Goal: Task Accomplishment & Management: Manage account settings

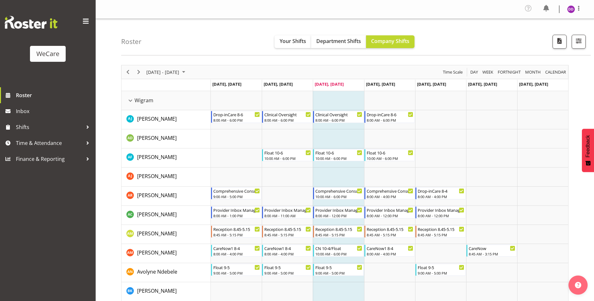
click at [184, 77] on div "[DATE] - [DATE]" at bounding box center [166, 71] width 45 height 13
click at [213, 87] on span "next month" at bounding box center [213, 87] width 11 height 11
click at [154, 118] on span "6" at bounding box center [153, 121] width 10 height 10
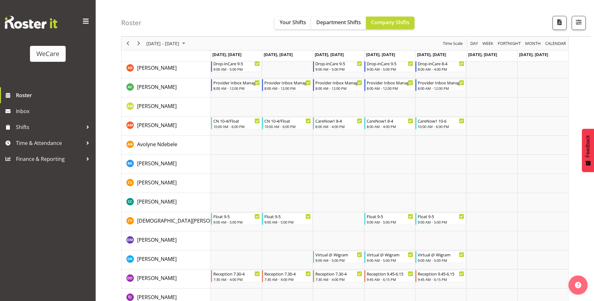
scroll to position [64, 0]
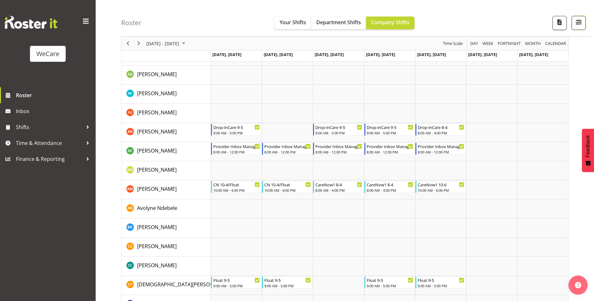
click at [578, 22] on span "button" at bounding box center [578, 22] width 8 height 8
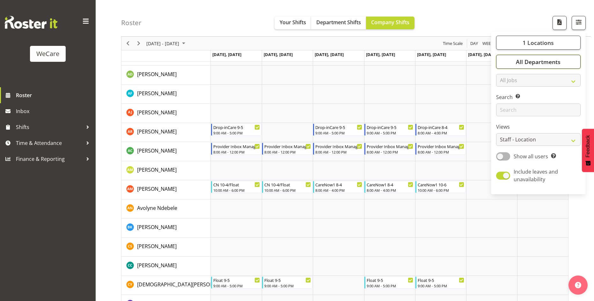
drag, startPoint x: 548, startPoint y: 62, endPoint x: 547, endPoint y: 67, distance: 5.3
click at [548, 62] on span "All Departments" at bounding box center [538, 62] width 45 height 8
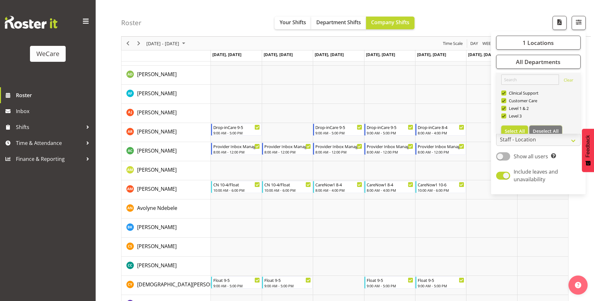
drag, startPoint x: 554, startPoint y: 130, endPoint x: 550, endPoint y: 125, distance: 6.1
click at [554, 130] on span "Deselect All" at bounding box center [545, 131] width 26 height 6
checkbox input "false"
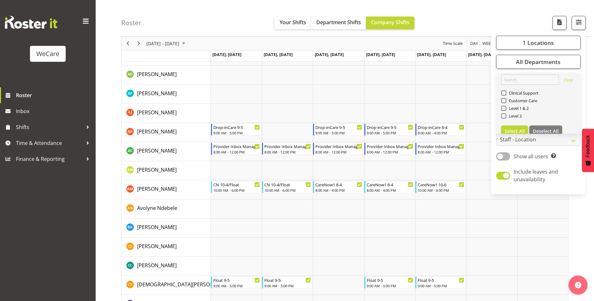
checkbox input "false"
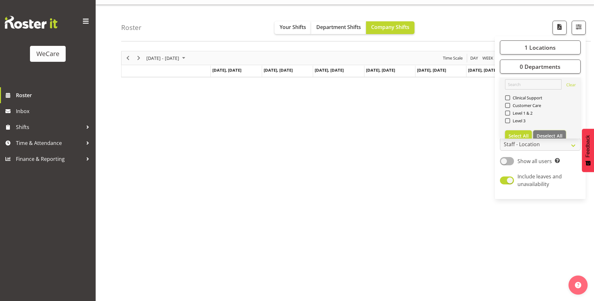
scroll to position [14, 0]
click at [524, 110] on section "Clinical Support Customer Care Level 1 & 2 Level 3" at bounding box center [540, 110] width 71 height 31
click at [515, 112] on span "Level 1 & 2" at bounding box center [521, 113] width 23 height 5
click at [509, 112] on input "Level 1 & 2" at bounding box center [507, 113] width 4 height 4
checkbox input "true"
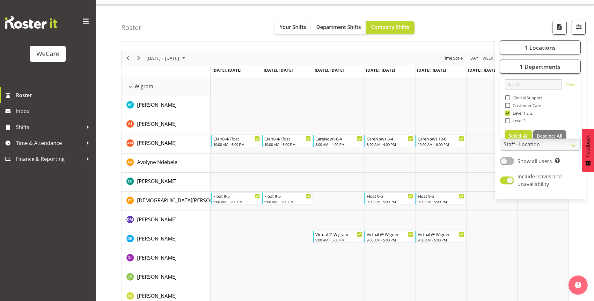
click at [524, 134] on span "Select All" at bounding box center [518, 136] width 20 height 6
checkbox input "true"
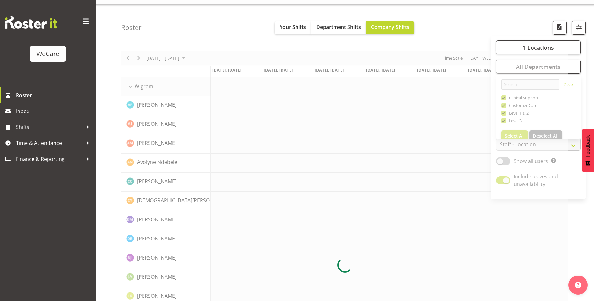
click at [472, 26] on div "Roster Your Shifts Department Shifts Company Shifts 1 Locations Clear Business …" at bounding box center [355, 23] width 469 height 37
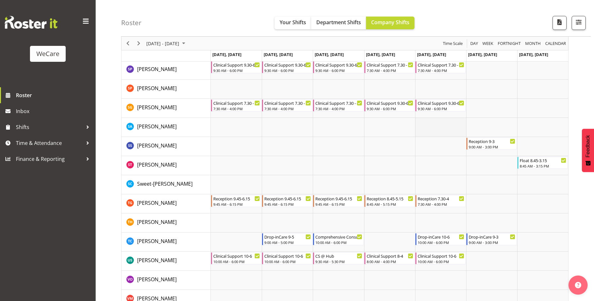
scroll to position [811, 0]
